Goal: Information Seeking & Learning: Find contact information

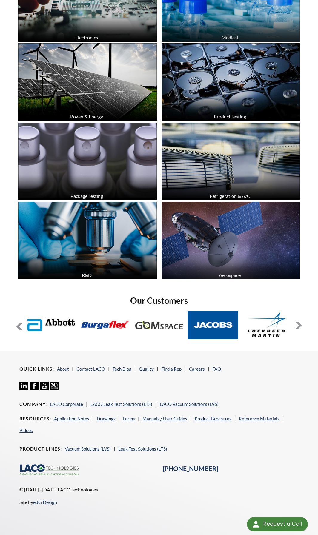
scroll to position [721, 0]
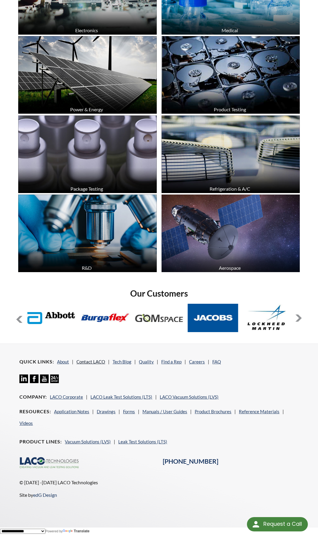
click at [89, 363] on link "Contact LACO" at bounding box center [90, 361] width 29 height 5
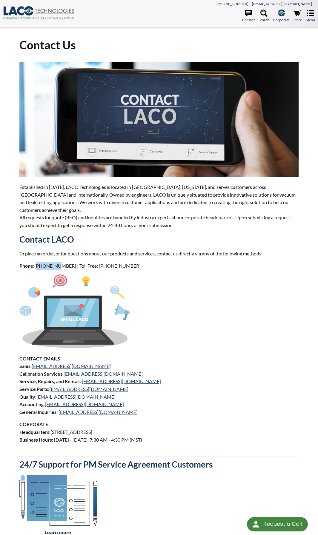
drag, startPoint x: 36, startPoint y: 265, endPoint x: 53, endPoint y: 266, distance: 17.3
click at [55, 266] on p "Phone: [PHONE_NUMBER] | Toll Free: [PHONE_NUMBER]" at bounding box center [158, 266] width 279 height 8
click at [104, 241] on h2 "Contact LACO" at bounding box center [158, 239] width 279 height 11
drag, startPoint x: 35, startPoint y: 266, endPoint x: 52, endPoint y: 268, distance: 17.1
click at [52, 268] on p "Phone: [PHONE_NUMBER] | Toll Free: [PHONE_NUMBER]" at bounding box center [158, 266] width 279 height 8
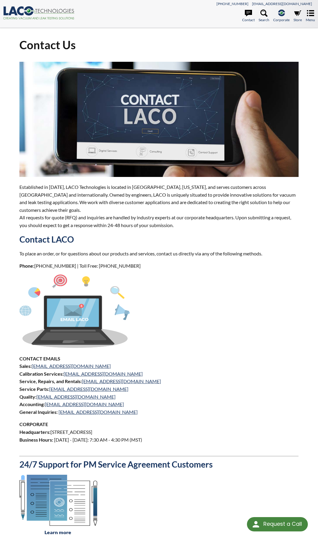
click at [150, 287] on p at bounding box center [158, 313] width 279 height 76
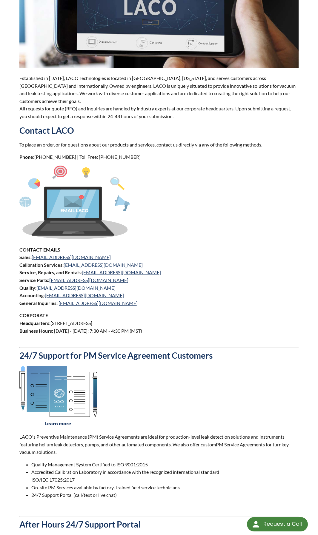
scroll to position [119, 0]
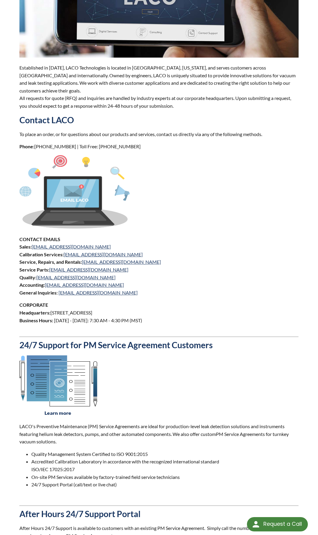
click at [134, 322] on p "CORPORATE Headquarters: [STREET_ADDRESS] Business Hours: [DATE] - [DATE]: 7:30 …" at bounding box center [158, 316] width 279 height 30
click at [134, 321] on p "CORPORATE Headquarters: [STREET_ADDRESS] Business Hours: [DATE] - [DATE]: 7:30 …" at bounding box center [158, 316] width 279 height 30
click at [160, 285] on p "CONTACT EMAILS Sales: [EMAIL_ADDRESS][DOMAIN_NAME] Calibration Services: [EMAIL…" at bounding box center [158, 266] width 279 height 61
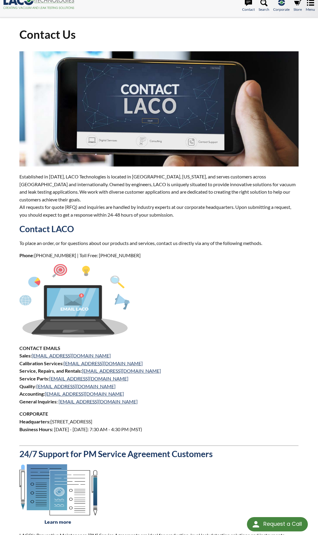
scroll to position [0, 0]
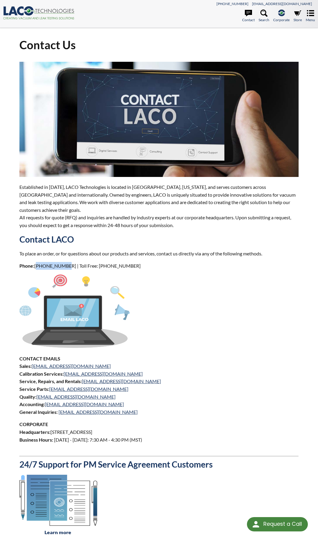
drag, startPoint x: 35, startPoint y: 267, endPoint x: 63, endPoint y: 268, distance: 28.1
click at [63, 268] on p "Phone: [PHONE_NUMBER] | Toll Free: [PHONE_NUMBER]" at bounding box center [158, 266] width 279 height 8
click at [70, 277] on img at bounding box center [74, 311] width 110 height 73
click at [108, 279] on img at bounding box center [74, 311] width 110 height 73
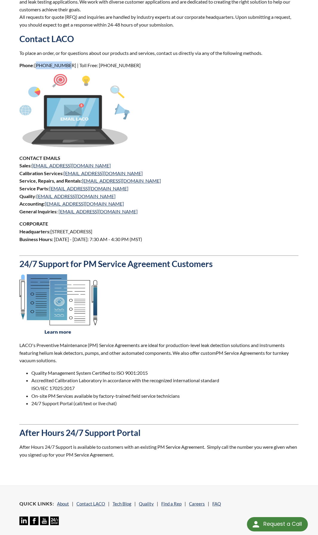
scroll to position [194, 0]
